Goal: Task Accomplishment & Management: Use online tool/utility

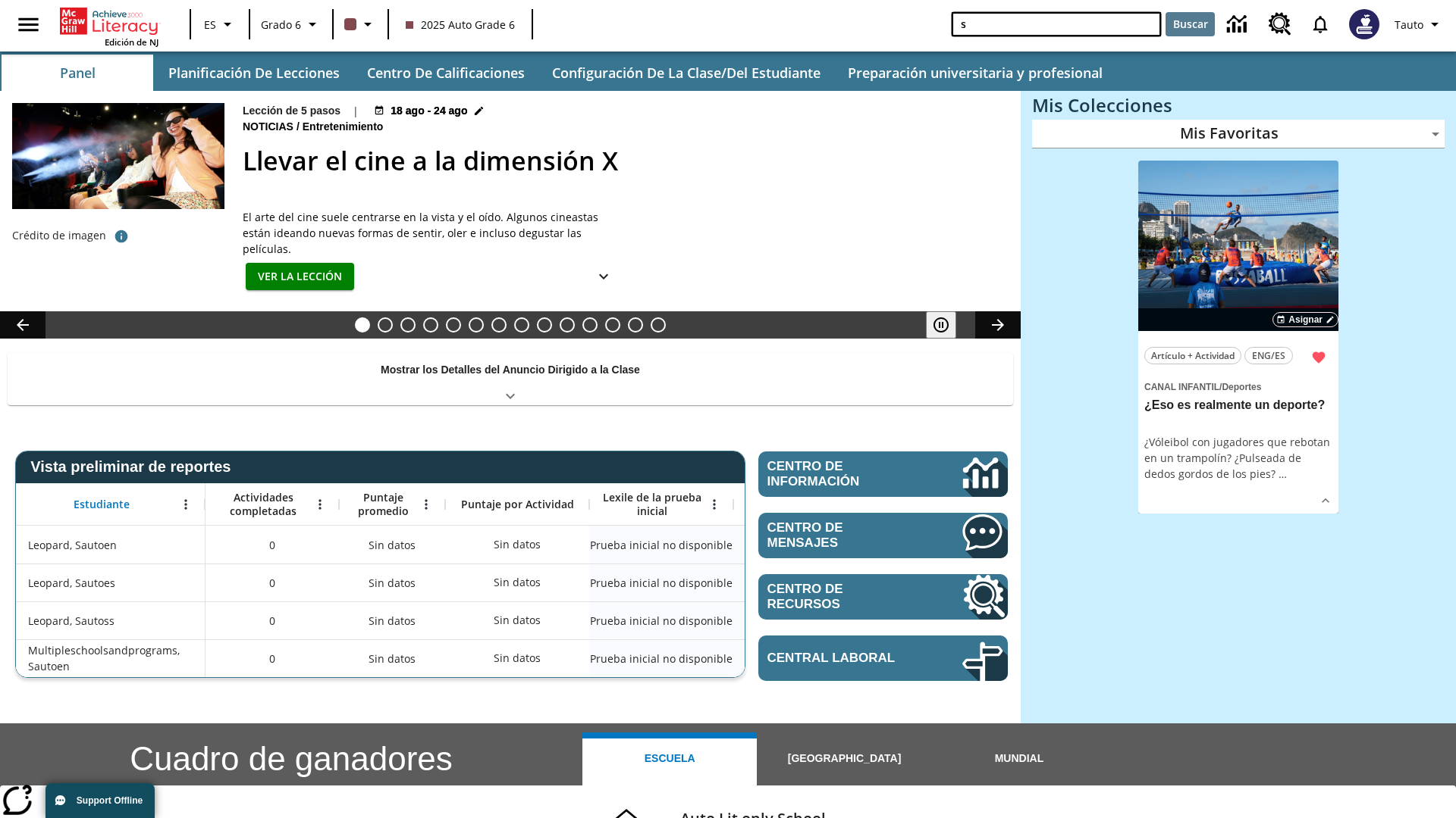
type input "s"
click at [1189, 24] on button "Buscar" at bounding box center [1189, 23] width 50 height 24
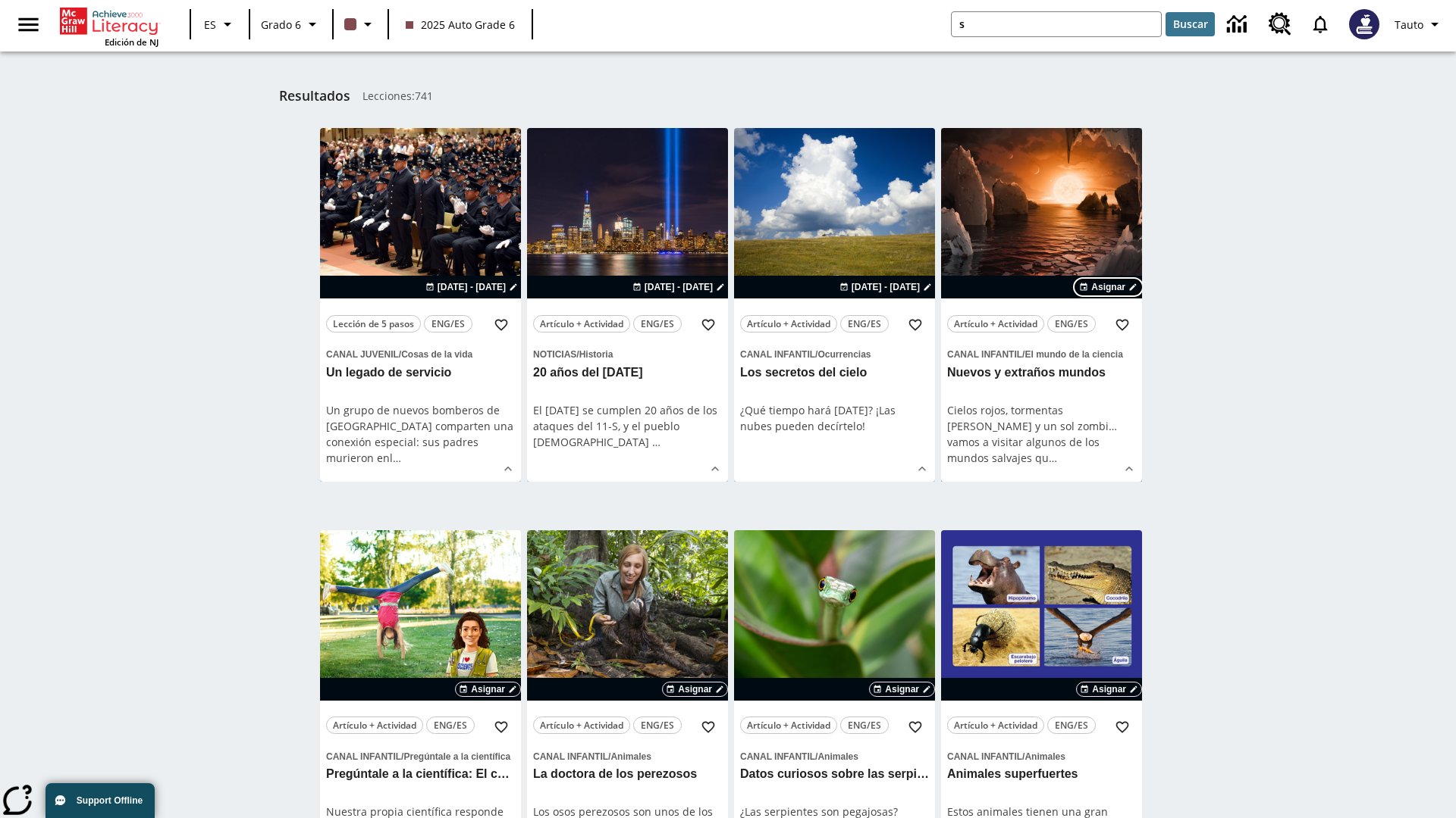
click at [1108, 287] on span "Asignar" at bounding box center [1108, 287] width 34 height 13
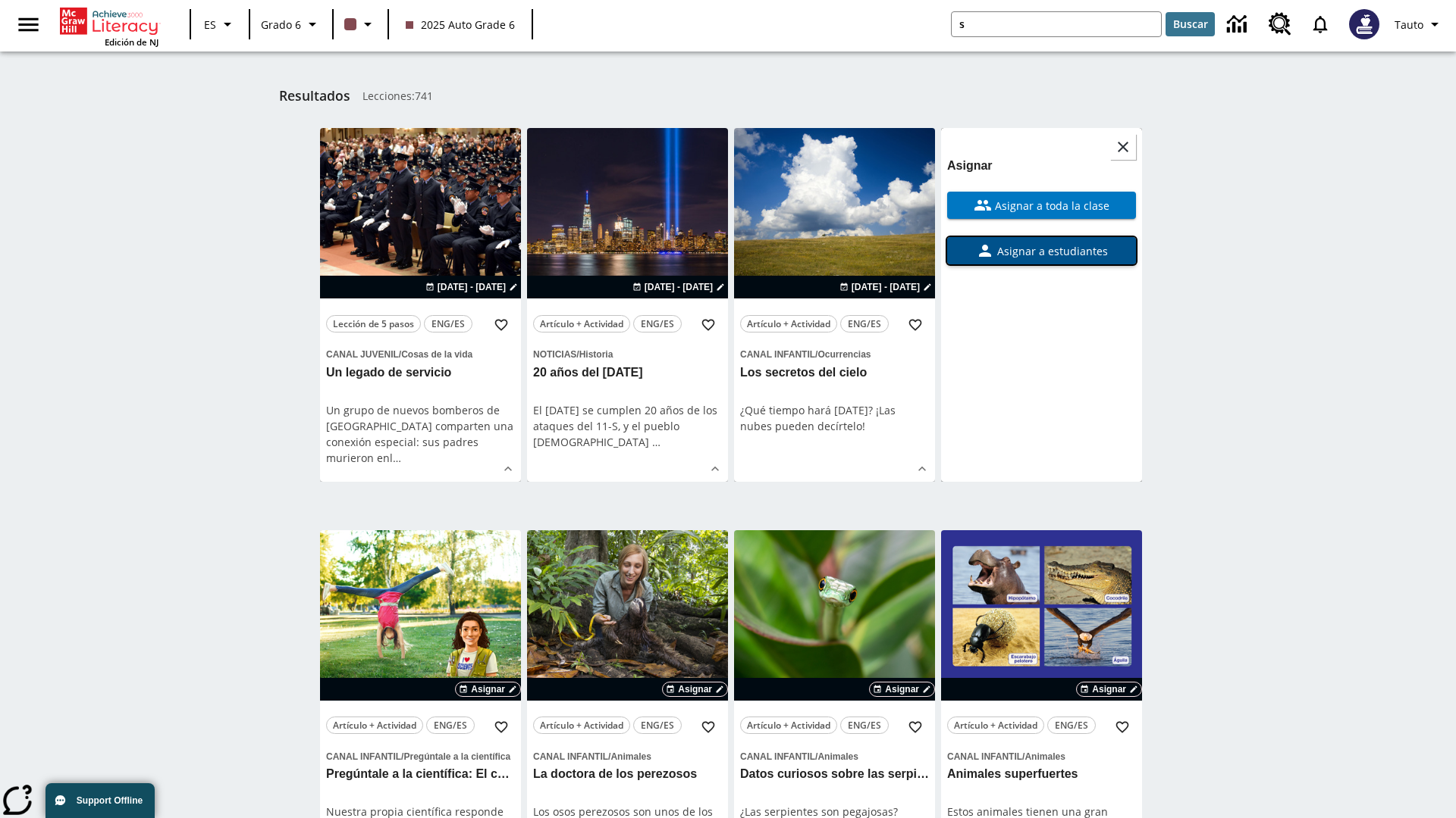
click at [1041, 243] on span "Asignar a estudiantes" at bounding box center [1051, 251] width 113 height 16
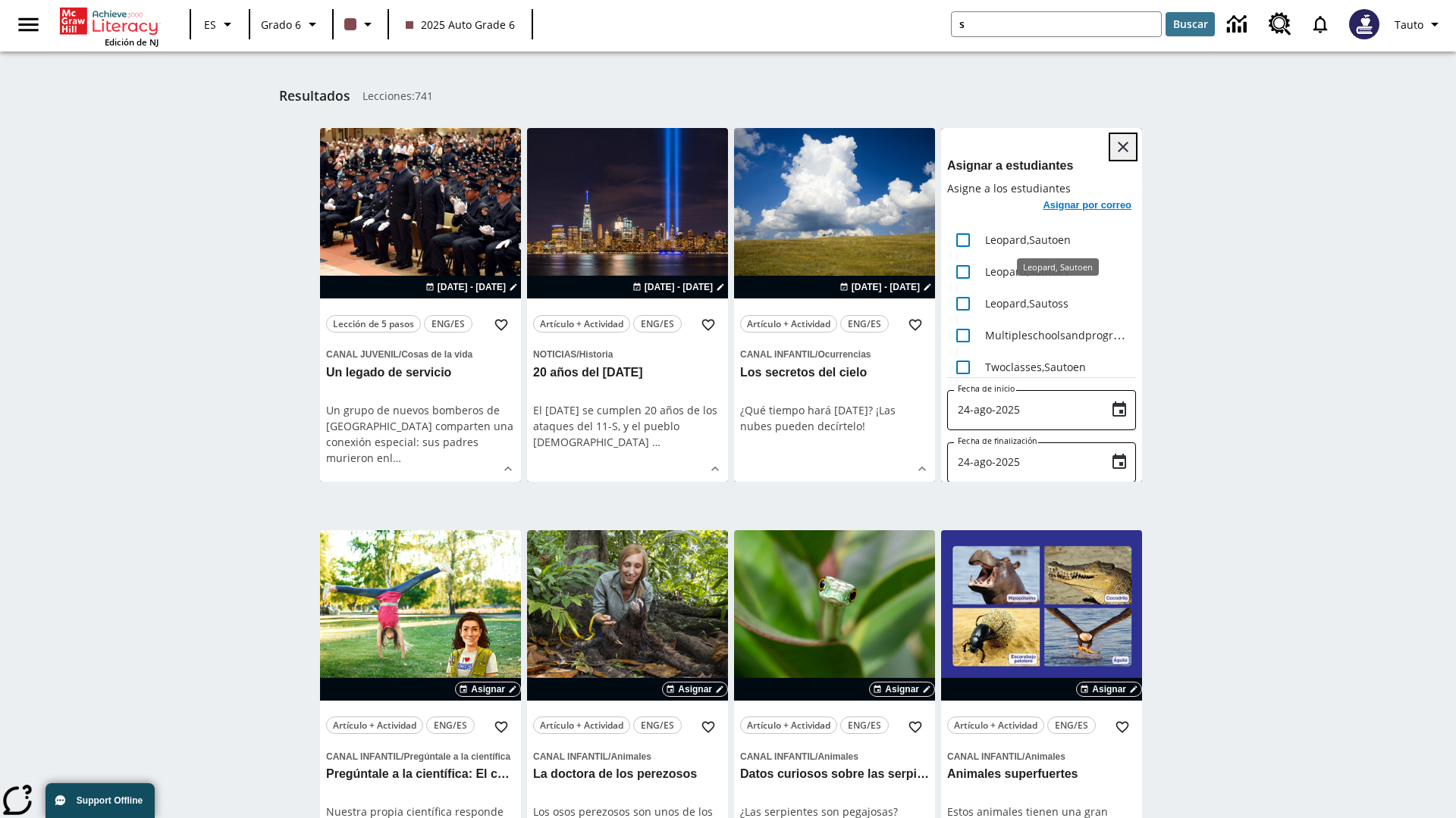
click at [1123, 147] on icon "Cerrar" at bounding box center [1123, 147] width 11 height 11
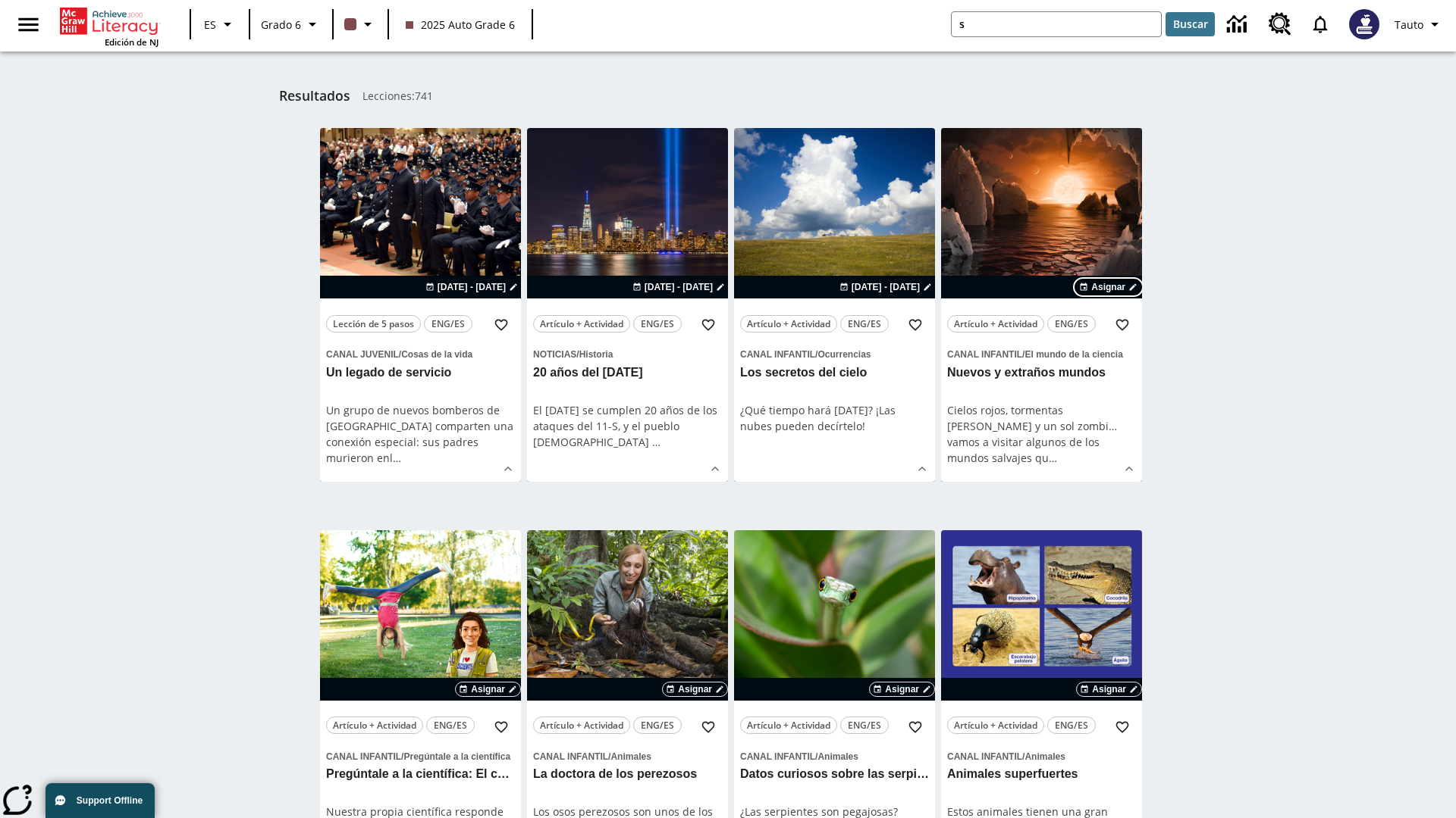
click at [1108, 287] on span "Asignar" at bounding box center [1108, 287] width 34 height 13
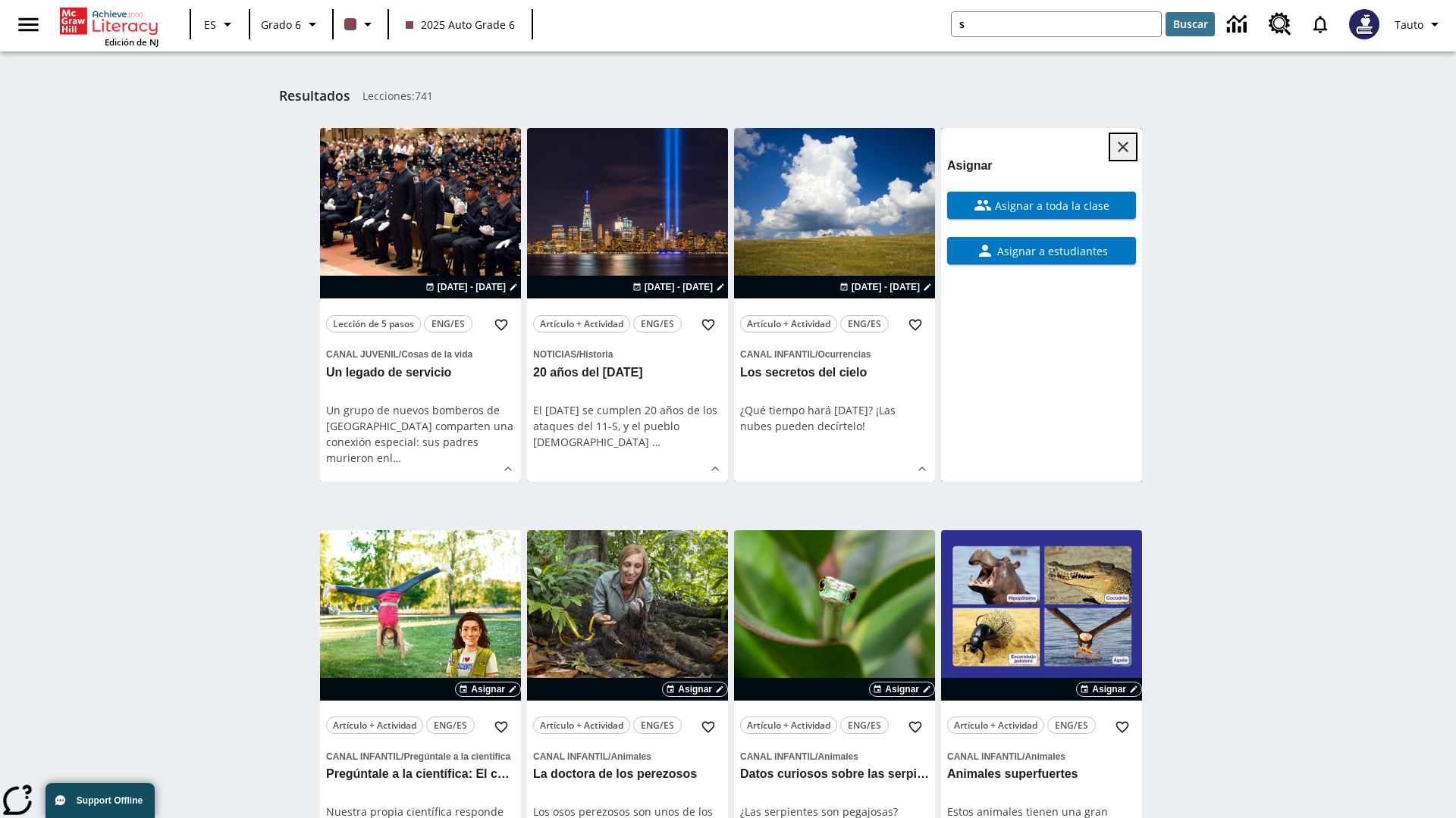
scroll to position [192, 0]
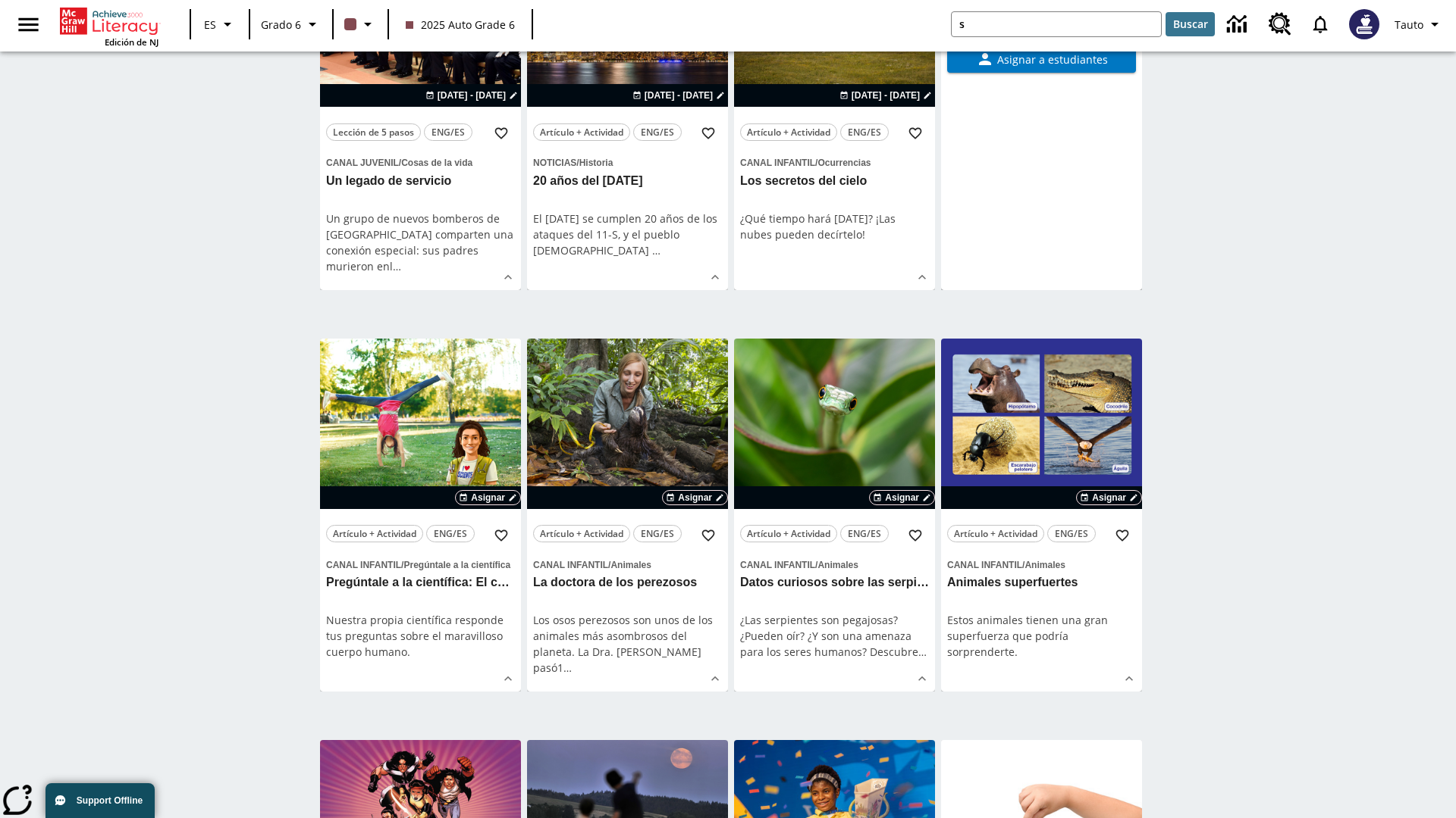
click at [1041, 22] on span "Asignar a toda la clase" at bounding box center [1050, 14] width 118 height 16
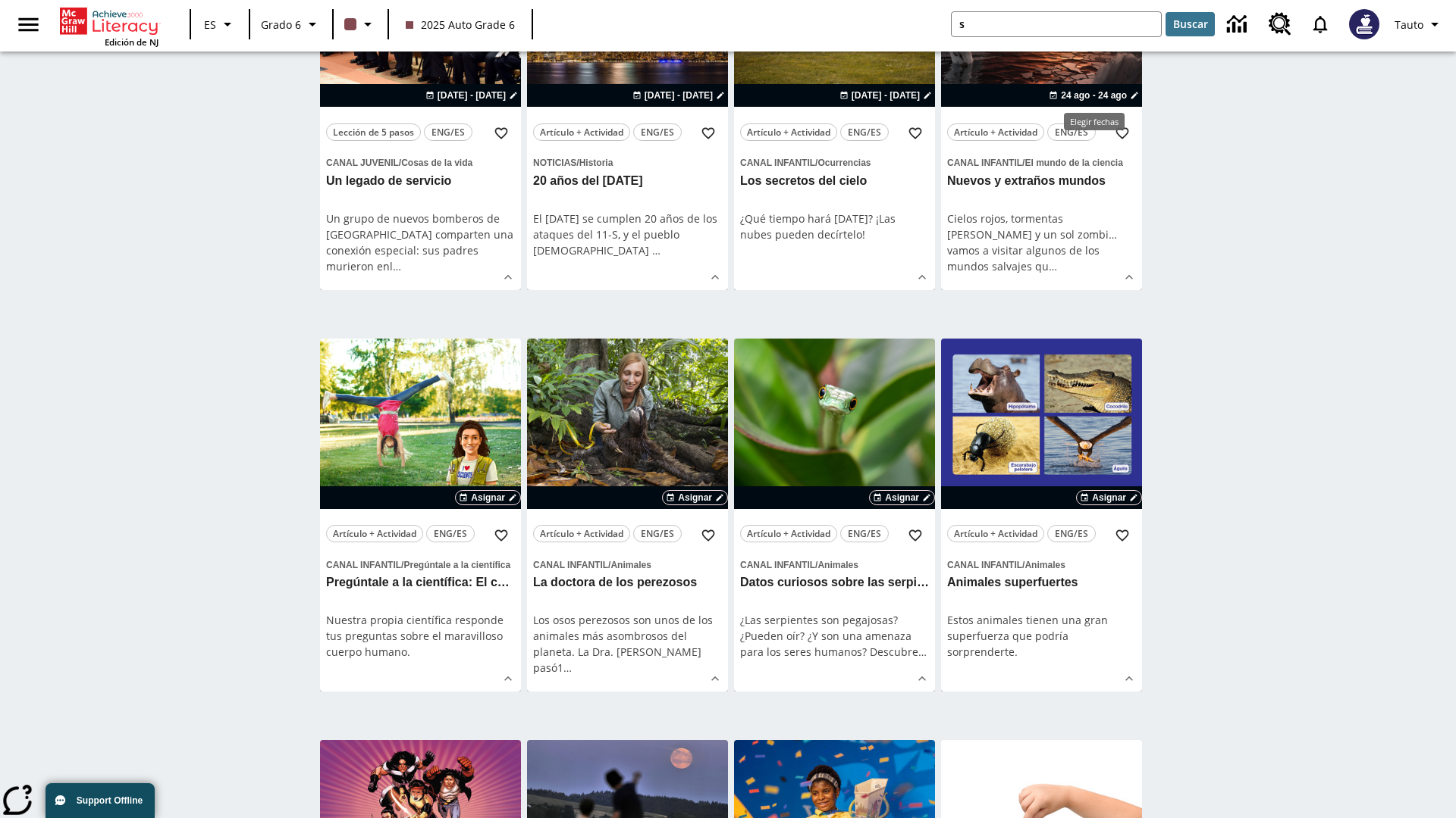
scroll to position [0, 0]
